Goal: Task Accomplishment & Management: Complete application form

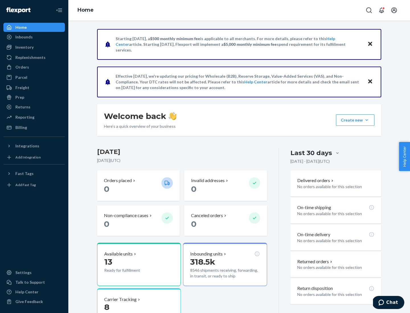
click at [367, 120] on button "Create new Create new inbound Create new order Create new product" at bounding box center [355, 119] width 38 height 11
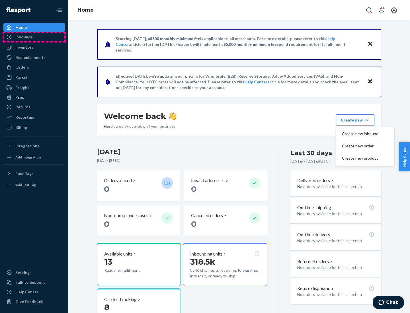
click at [34, 37] on div "Inbounds" at bounding box center [34, 37] width 60 height 8
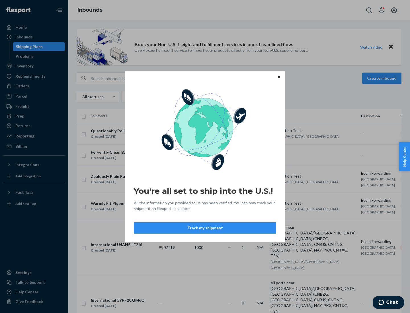
click at [205, 228] on button "Track my shipment" at bounding box center [205, 227] width 142 height 11
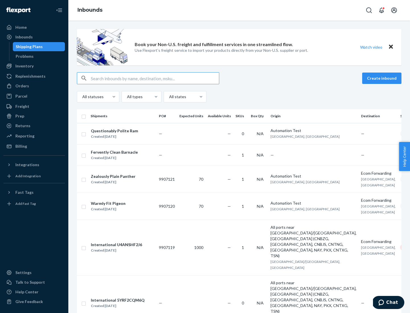
click at [383, 78] on button "Create inbound" at bounding box center [381, 78] width 39 height 11
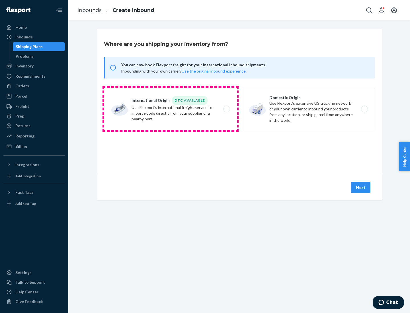
click at [171, 109] on label "International Origin DTC Available Use Flexport's international freight service…" at bounding box center [170, 109] width 133 height 43
click at [226, 109] on input "International Origin DTC Available Use Flexport's international freight service…" at bounding box center [228, 109] width 4 height 4
radio input "true"
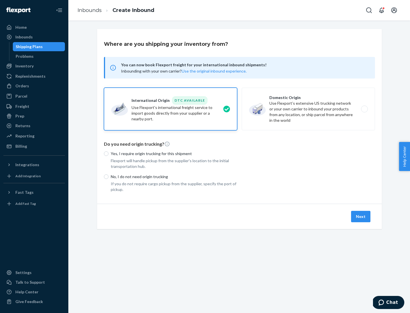
click at [174, 177] on p "No, I do not need origin trucking" at bounding box center [174, 177] width 126 height 6
click at [108, 177] on input "No, I do not need origin trucking" at bounding box center [106, 177] width 5 height 5
radio input "true"
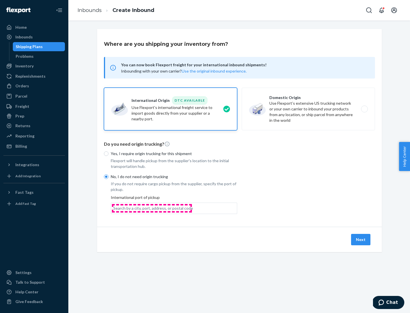
click at [152, 208] on div "Search by a city, port, address, or postal code" at bounding box center [153, 209] width 80 height 6
click at [114, 208] on input "Search by a city, port, address, or postal code" at bounding box center [113, 209] width 1 height 6
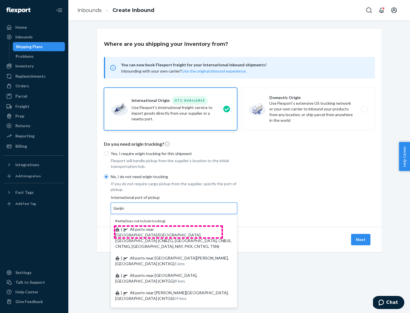
click at [168, 229] on span "| All ports near [GEOGRAPHIC_DATA]/[GEOGRAPHIC_DATA], [GEOGRAPHIC_DATA] (CNBZG,…" at bounding box center [173, 238] width 116 height 22
click at [125, 211] on input "tianjin" at bounding box center [119, 209] width 12 height 6
type input "All ports near [GEOGRAPHIC_DATA]/[GEOGRAPHIC_DATA], [GEOGRAPHIC_DATA] (CNBZG, […"
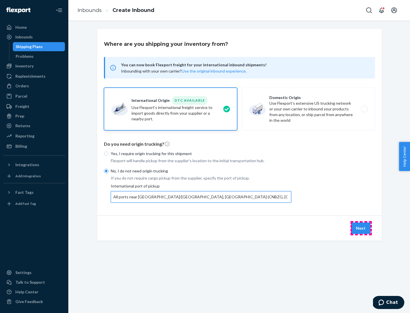
click at [361, 228] on button "Next" at bounding box center [360, 228] width 19 height 11
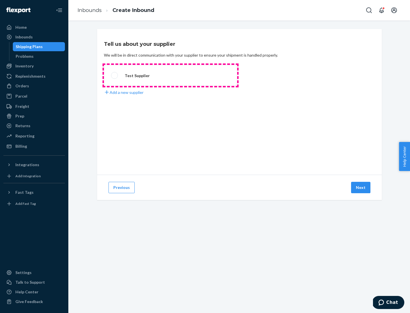
click at [171, 75] on label "Test Supplier" at bounding box center [170, 75] width 133 height 21
click at [115, 75] on input "Test Supplier" at bounding box center [113, 76] width 4 height 4
radio input "true"
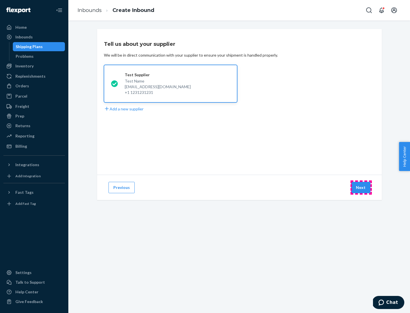
click at [361, 188] on button "Next" at bounding box center [360, 187] width 19 height 11
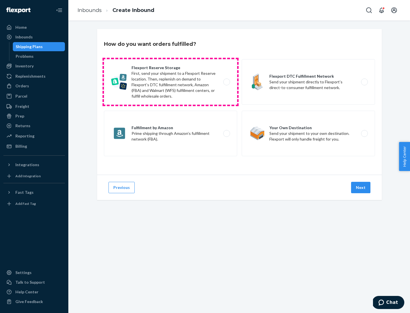
click at [171, 82] on label "Flexport Reserve Storage First, send your shipment to a Flexport Reserve locati…" at bounding box center [170, 82] width 133 height 46
click at [226, 82] on input "Flexport Reserve Storage First, send your shipment to a Flexport Reserve locati…" at bounding box center [228, 82] width 4 height 4
radio input "true"
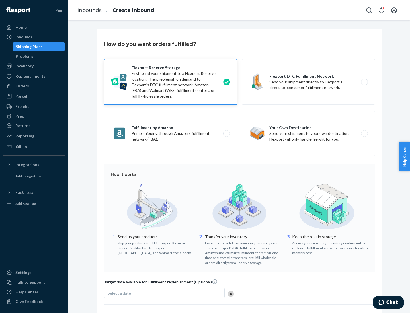
scroll to position [47, 0]
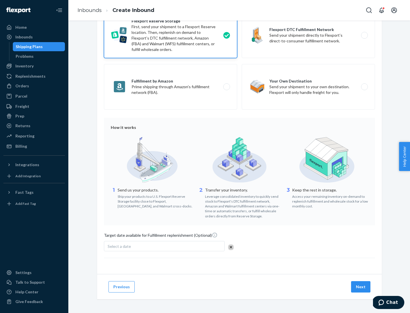
click at [361, 287] on button "Next" at bounding box center [360, 286] width 19 height 11
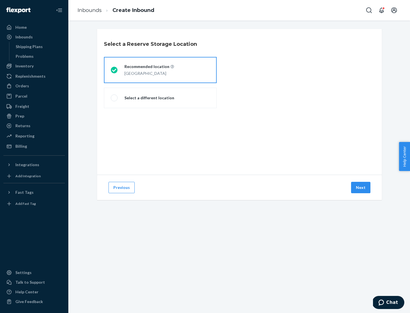
click at [160, 70] on div "[GEOGRAPHIC_DATA]" at bounding box center [149, 72] width 50 height 7
click at [114, 70] on input "Recommended location [GEOGRAPHIC_DATA]" at bounding box center [113, 70] width 4 height 4
click at [361, 188] on button "Next" at bounding box center [360, 187] width 19 height 11
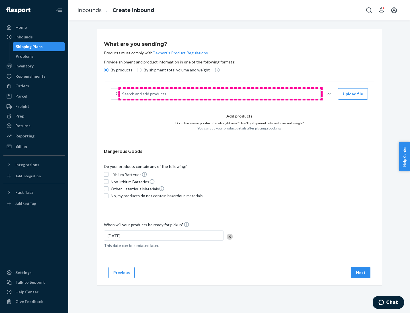
click at [220, 94] on div "Search and add products" at bounding box center [220, 94] width 200 height 10
click at [123, 94] on input "Search and add products" at bounding box center [122, 94] width 1 height 6
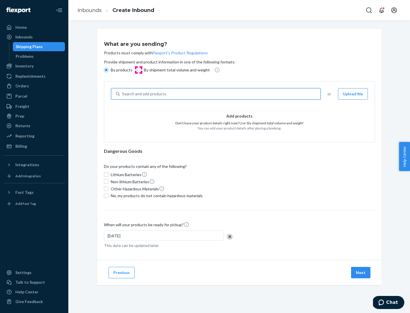
click at [138, 70] on input "By shipment total volume and weight" at bounding box center [139, 70] width 5 height 5
radio input "true"
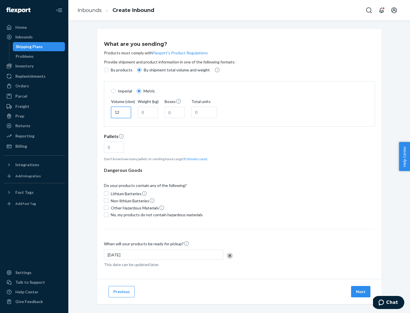
type input "12"
type input "22"
type input "222"
type input "121"
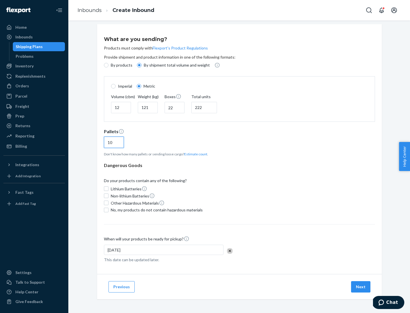
type input "10"
click at [156, 210] on span "No, my products do not contain hazardous materials" at bounding box center [157, 210] width 92 height 6
click at [108, 210] on input "No, my products do not contain hazardous materials" at bounding box center [106, 210] width 5 height 5
checkbox input "true"
click at [361, 287] on button "Next" at bounding box center [360, 286] width 19 height 11
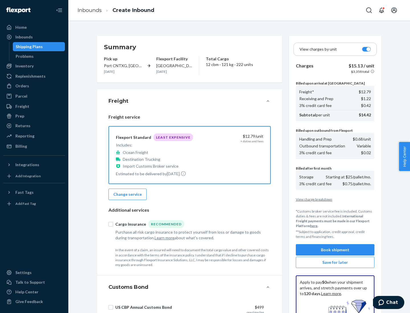
scroll to position [83, 0]
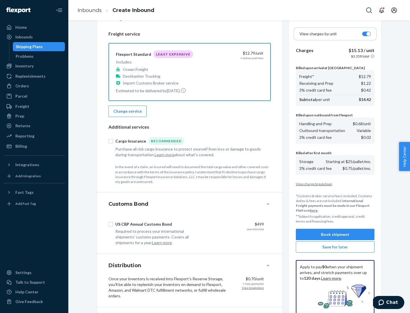
click at [335, 235] on button "Book shipment" at bounding box center [335, 234] width 79 height 11
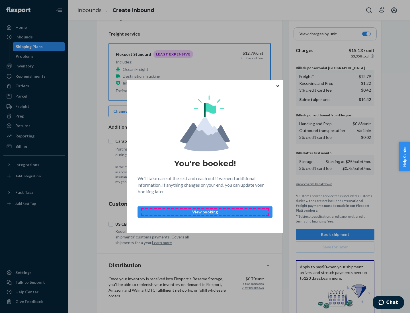
click at [205, 212] on p "View booking" at bounding box center [204, 212] width 125 height 6
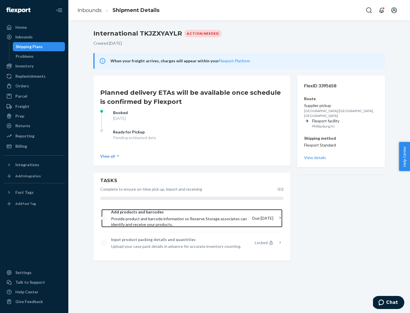
click at [180, 218] on span "Provide product and barcode information so Reserve Storage associates can ident…" at bounding box center [179, 221] width 137 height 11
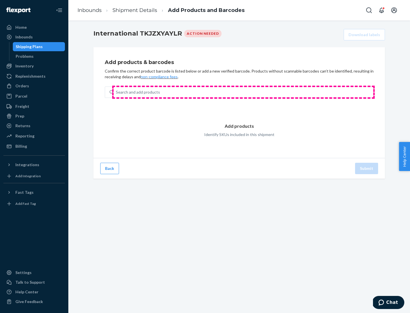
click at [243, 92] on div "Search and add products" at bounding box center [244, 92] width 260 height 10
click at [116, 92] on input "Search and add products" at bounding box center [116, 92] width 1 height 6
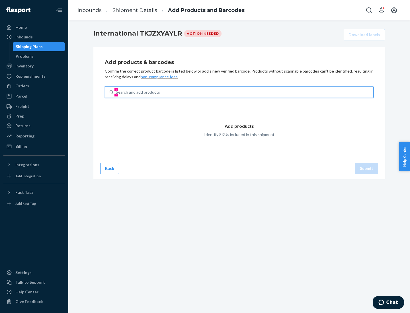
type input "test"
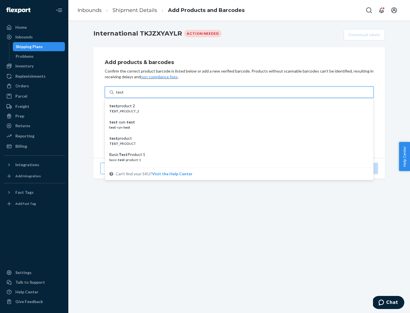
scroll to position [21, 0]
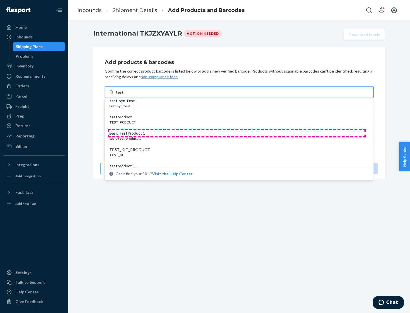
click at [237, 133] on div "Basic Test Product 1" at bounding box center [236, 133] width 255 height 6
click at [123, 95] on input "test" at bounding box center [119, 92] width 7 height 6
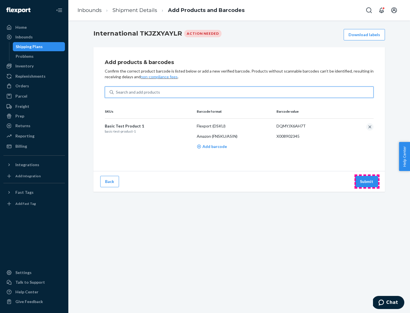
click at [367, 181] on button "Submit" at bounding box center [366, 181] width 23 height 11
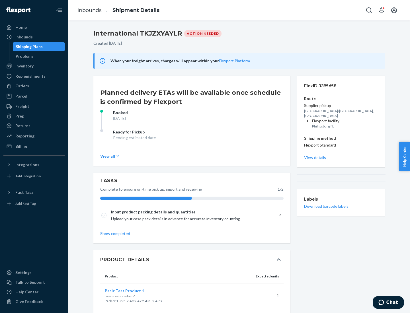
scroll to position [10, 0]
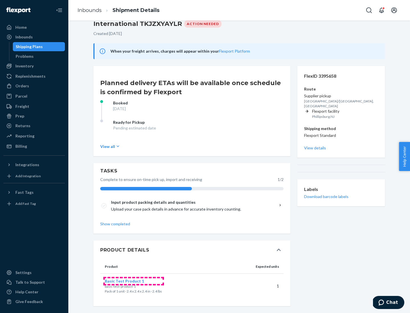
click at [134, 281] on span "Basic Test Product 1" at bounding box center [124, 281] width 39 height 5
